Goal: Check status: Check status

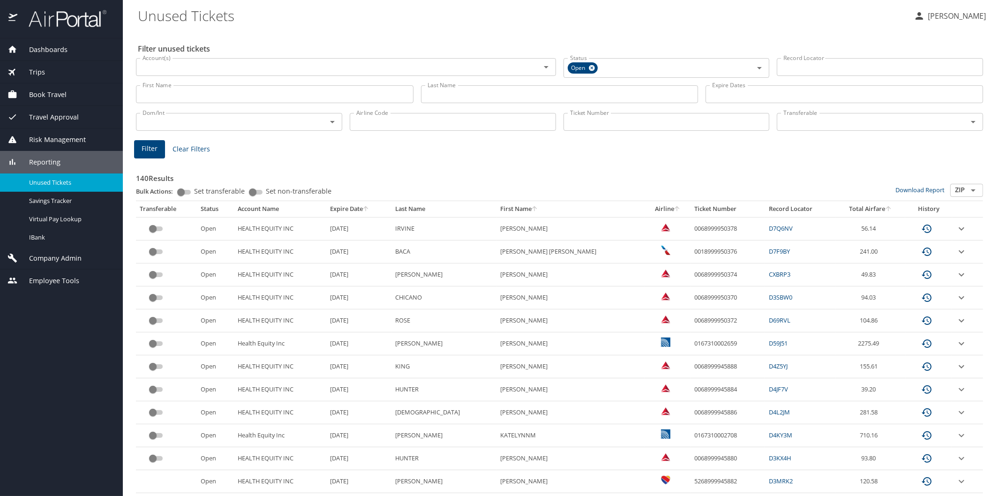
drag, startPoint x: 0, startPoint y: 0, endPoint x: 444, endPoint y: 90, distance: 452.9
click at [444, 90] on input "Last Name" at bounding box center [559, 94] width 277 height 18
type input "good"
click at [146, 149] on span "Filter" at bounding box center [150, 149] width 16 height 12
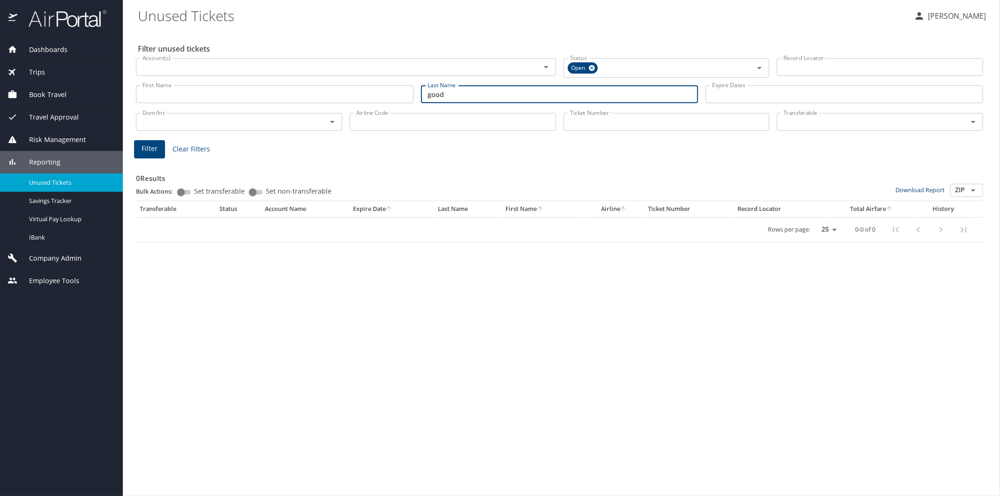
drag, startPoint x: 453, startPoint y: 95, endPoint x: 415, endPoint y: 94, distance: 38.0
click at [415, 94] on div "First Name First Name Last Name good Last Name Expire Dates Expire Dates" at bounding box center [559, 94] width 854 height 33
click at [146, 148] on span "Filter" at bounding box center [150, 149] width 16 height 12
drag, startPoint x: 471, startPoint y: 92, endPoint x: 407, endPoint y: 95, distance: 64.7
click at [407, 95] on div "First Name First Name Last Name [PERSON_NAME] Last Name Expire Dates Expire Dat…" at bounding box center [559, 94] width 854 height 33
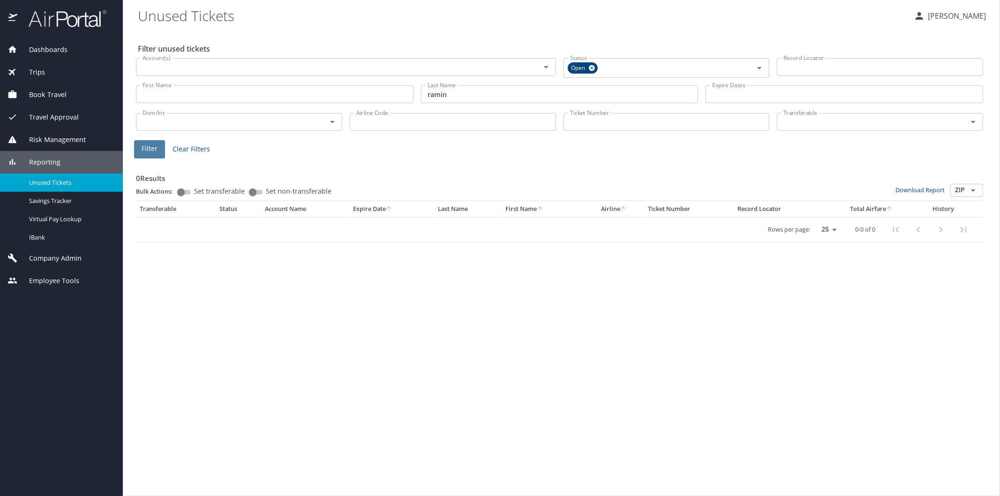
click at [142, 150] on span "Filter" at bounding box center [150, 149] width 16 height 12
drag, startPoint x: 456, startPoint y: 92, endPoint x: 405, endPoint y: 87, distance: 50.5
click at [405, 87] on div "First Name First Name Last Name [PERSON_NAME] Last Name Expire Dates Expire Dat…" at bounding box center [559, 94] width 854 height 33
click at [142, 147] on span "Filter" at bounding box center [150, 149] width 16 height 12
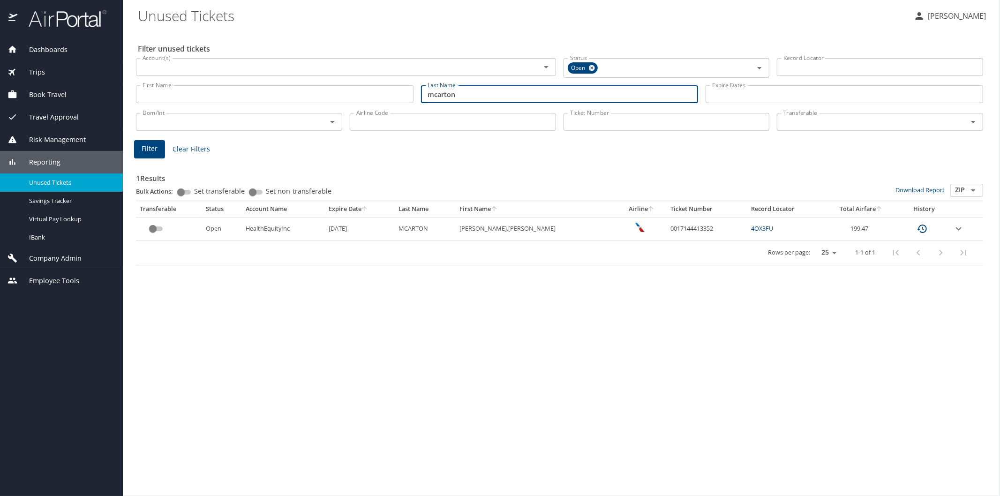
drag, startPoint x: 461, startPoint y: 90, endPoint x: 419, endPoint y: 92, distance: 42.7
click at [419, 92] on div "Last Name [PERSON_NAME] Last Name" at bounding box center [559, 94] width 285 height 33
type input "[PERSON_NAME]"
click at [149, 152] on span "Filter" at bounding box center [150, 149] width 16 height 12
